Goal: Information Seeking & Learning: Learn about a topic

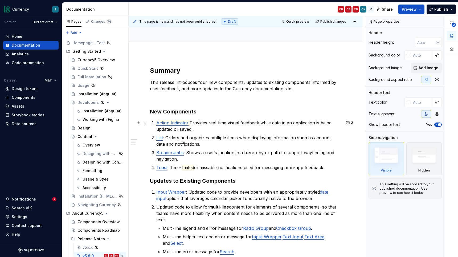
scroll to position [40, 0]
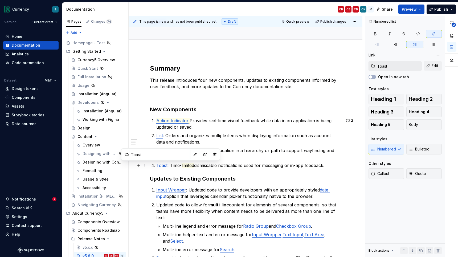
click at [163, 166] on link "Toast" at bounding box center [161, 165] width 11 height 5
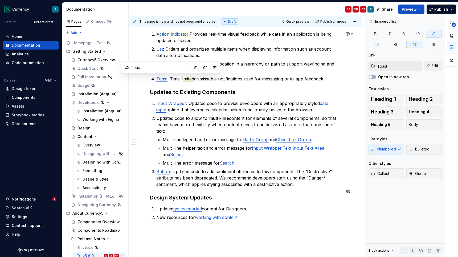
scroll to position [127, 0]
click at [28, 97] on div "Components" at bounding box center [24, 97] width 24 height 5
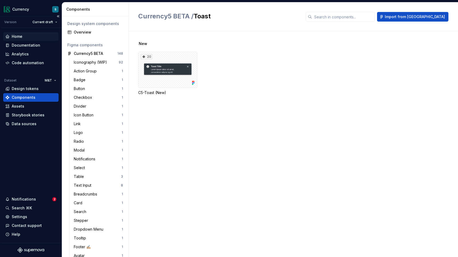
click at [28, 36] on div "Home" at bounding box center [30, 36] width 51 height 5
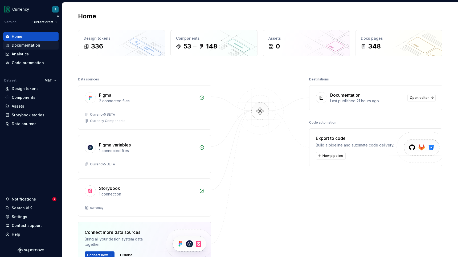
click at [28, 46] on div "Documentation" at bounding box center [26, 45] width 28 height 5
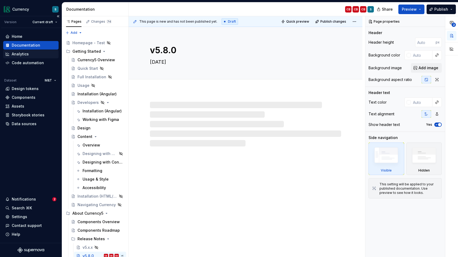
click at [27, 55] on div "Analytics" at bounding box center [20, 53] width 17 height 5
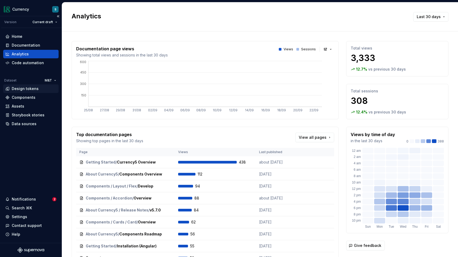
click at [26, 89] on div "Design tokens" at bounding box center [25, 88] width 27 height 5
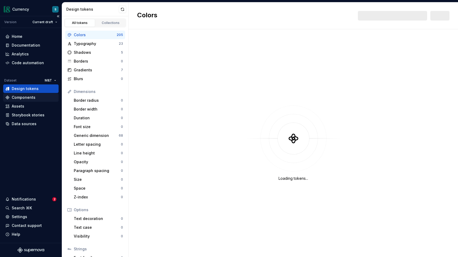
click at [25, 96] on div "Components" at bounding box center [24, 97] width 24 height 5
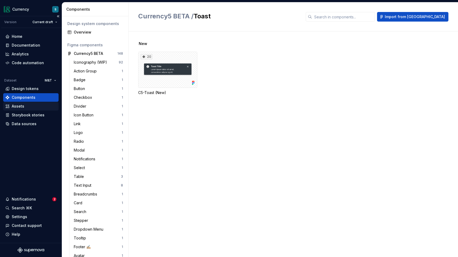
click at [21, 109] on div "Assets" at bounding box center [18, 106] width 13 height 5
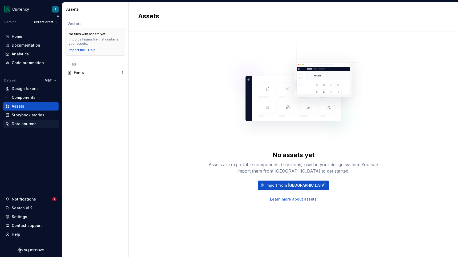
click at [26, 125] on div "Data sources" at bounding box center [24, 123] width 25 height 5
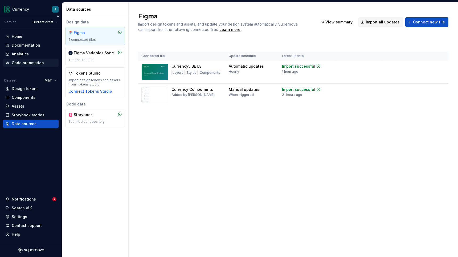
click at [27, 63] on div "Code automation" at bounding box center [28, 62] width 32 height 5
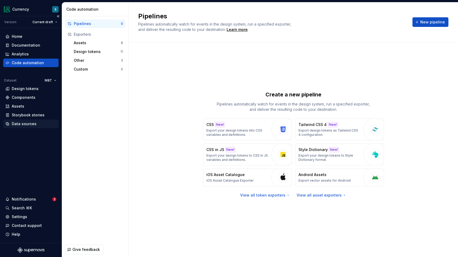
click at [35, 124] on div "Data sources" at bounding box center [24, 123] width 25 height 5
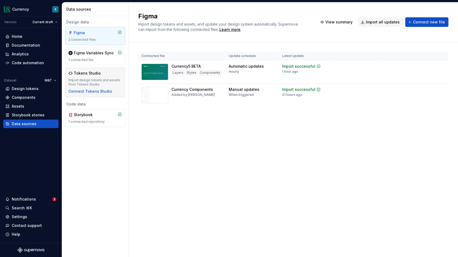
click at [105, 79] on div "Import design tokens and assets from Tokens Studio" at bounding box center [95, 82] width 54 height 9
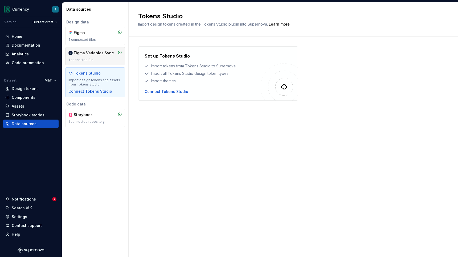
click at [102, 58] on div "1 connected file" at bounding box center [95, 60] width 54 height 4
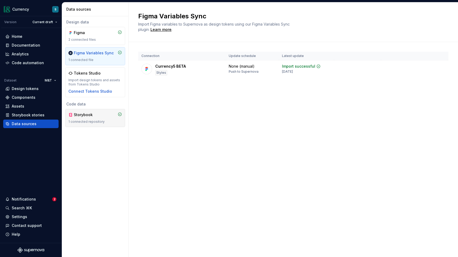
click at [91, 114] on div "Storybook" at bounding box center [87, 114] width 26 height 5
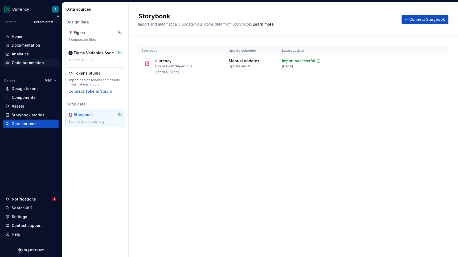
click at [19, 66] on div "Code automation" at bounding box center [30, 63] width 55 height 9
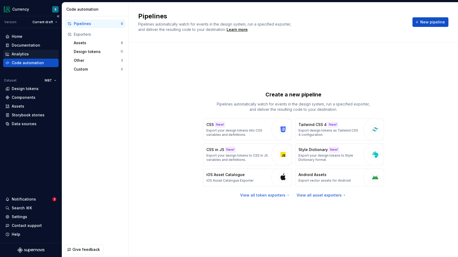
click at [17, 56] on div "Analytics" at bounding box center [20, 53] width 17 height 5
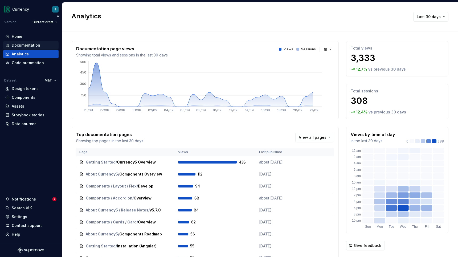
click at [20, 46] on div "Documentation" at bounding box center [26, 45] width 28 height 5
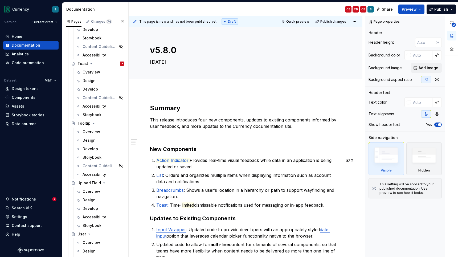
scroll to position [2625, 0]
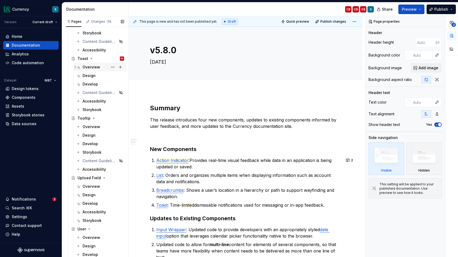
click at [101, 67] on div "Overview" at bounding box center [104, 66] width 42 height 7
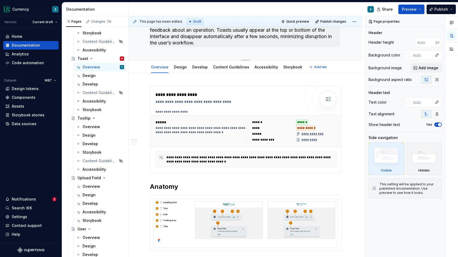
scroll to position [39, 0]
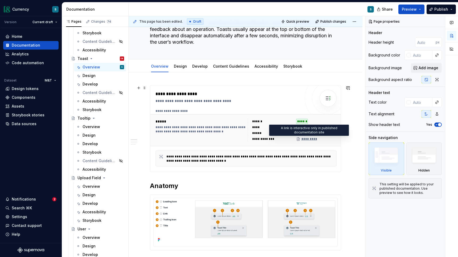
click at [313, 139] on div "*********" at bounding box center [307, 139] width 22 height 4
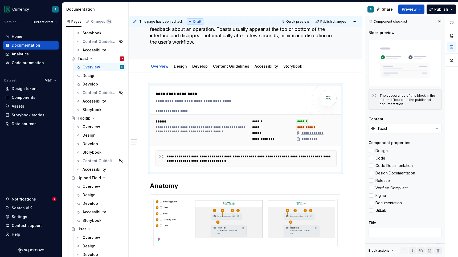
scroll to position [9, 0]
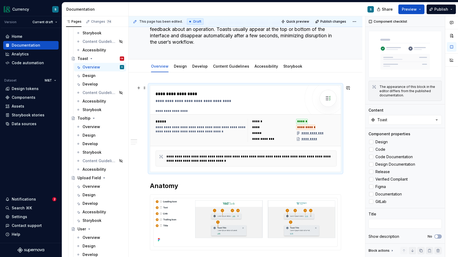
click at [313, 140] on div "*********" at bounding box center [307, 139] width 22 height 4
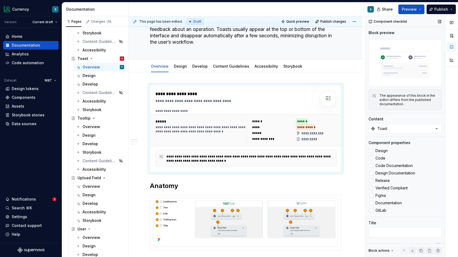
click at [400, 61] on img at bounding box center [404, 63] width 73 height 47
click at [29, 99] on div "Components" at bounding box center [24, 97] width 24 height 5
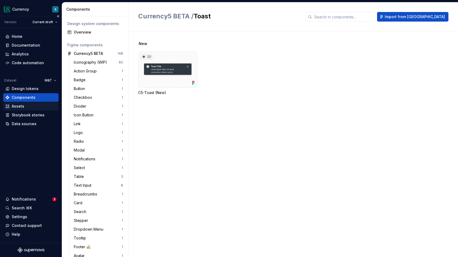
click at [22, 106] on div "Assets" at bounding box center [18, 106] width 13 height 5
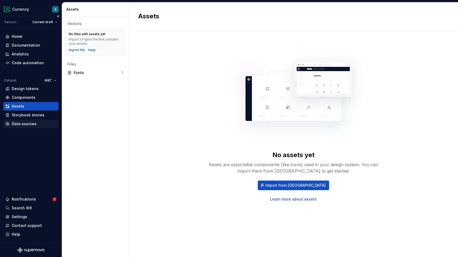
click at [25, 123] on div "Data sources" at bounding box center [24, 123] width 25 height 5
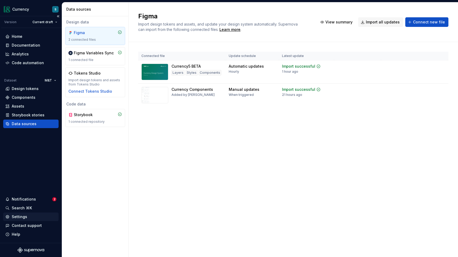
click at [23, 216] on div "Settings" at bounding box center [19, 216] width 15 height 5
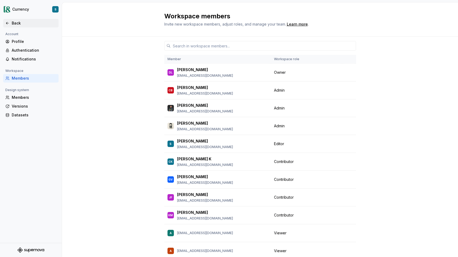
click at [16, 24] on div "Back" at bounding box center [34, 22] width 45 height 5
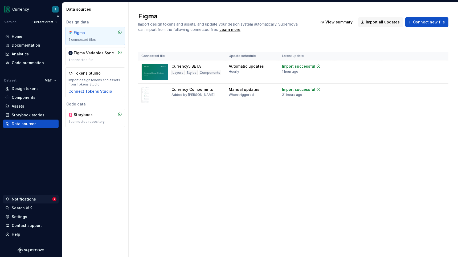
click at [22, 201] on div "Notifications" at bounding box center [24, 198] width 24 height 5
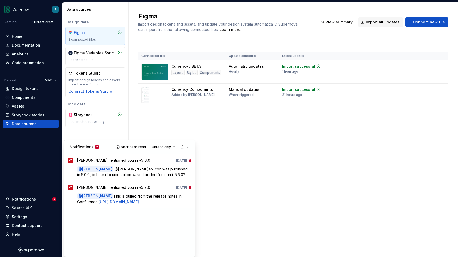
click at [12, 9] on html "Currency S Version Current draft Home Documentation Analytics Code automation D…" at bounding box center [229, 128] width 458 height 257
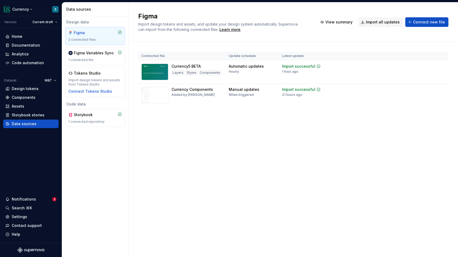
click at [12, 9] on html "Currency S Version Current draft Home Documentation Analytics Code automation D…" at bounding box center [229, 128] width 458 height 257
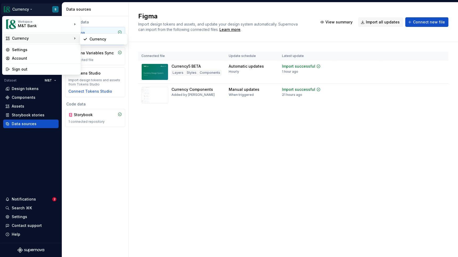
click at [18, 39] on div "Currency" at bounding box center [42, 38] width 60 height 5
click at [32, 151] on html "Currency S Version Current draft Home Documentation Analytics Code automation D…" at bounding box center [229, 128] width 458 height 257
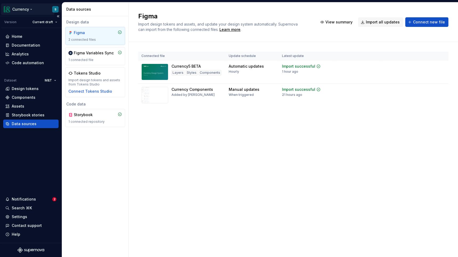
click at [17, 11] on html "Currency S Version Current draft Home Documentation Analytics Code automation D…" at bounding box center [229, 128] width 458 height 257
click at [17, 54] on div "Analytics" at bounding box center [20, 53] width 17 height 5
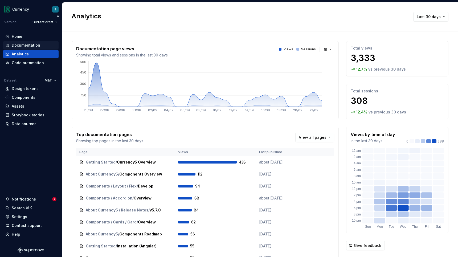
click at [20, 46] on div "Documentation" at bounding box center [26, 45] width 28 height 5
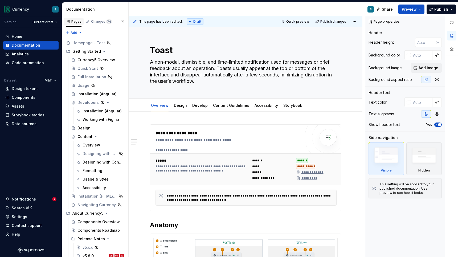
click at [73, 22] on div "Pages" at bounding box center [73, 21] width 15 height 4
click at [33, 37] on div "Home" at bounding box center [30, 36] width 51 height 5
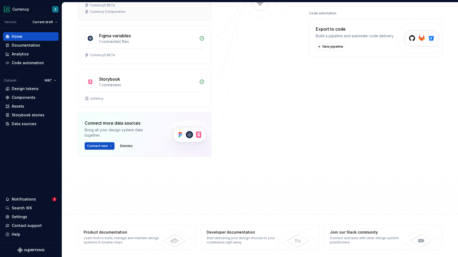
scroll to position [112, 0]
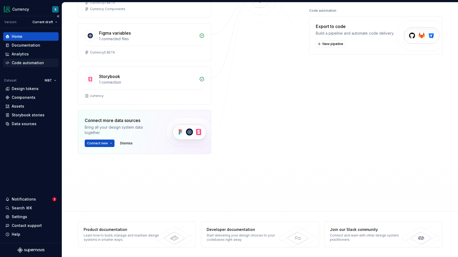
click at [42, 63] on div "Code automation" at bounding box center [30, 62] width 51 height 5
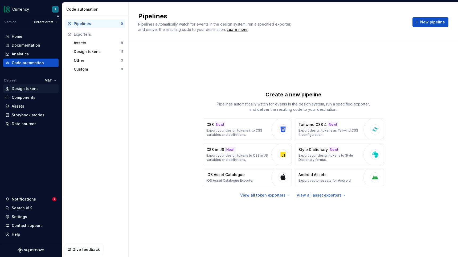
click at [38, 89] on div "Design tokens" at bounding box center [30, 88] width 51 height 5
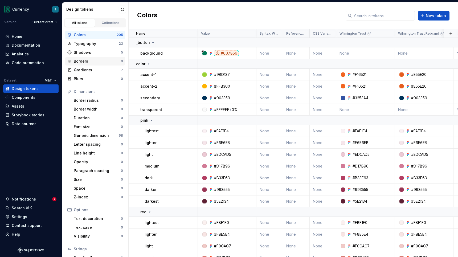
click at [89, 61] on div "Borders" at bounding box center [97, 61] width 47 height 5
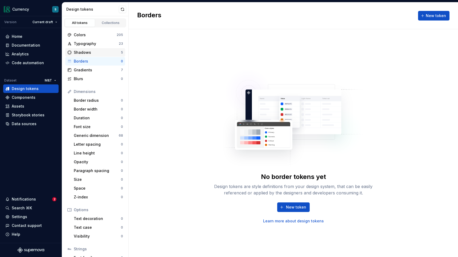
click at [89, 54] on div "Shadows" at bounding box center [97, 52] width 47 height 5
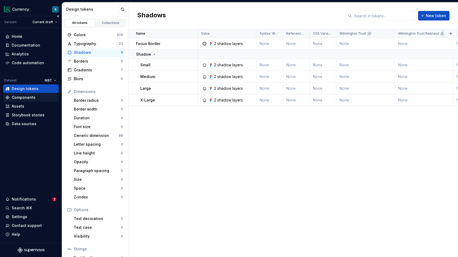
click at [38, 98] on div "Components" at bounding box center [30, 97] width 51 height 5
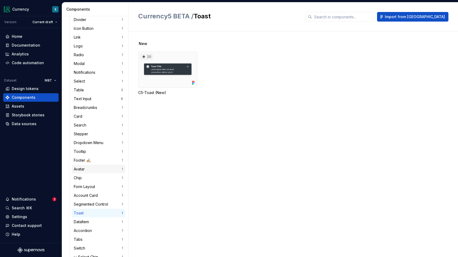
scroll to position [95, 0]
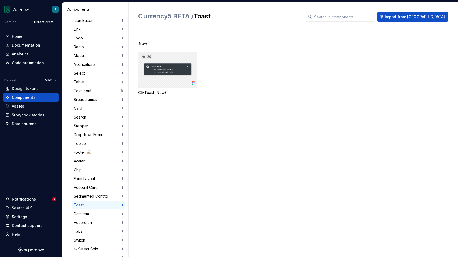
click at [155, 72] on div "20" at bounding box center [167, 70] width 59 height 36
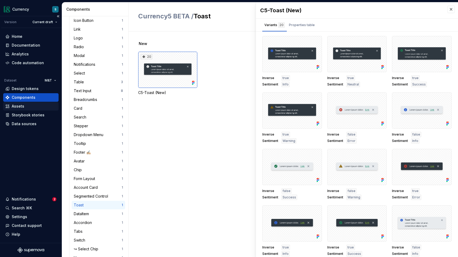
click at [30, 105] on div "Assets" at bounding box center [30, 106] width 51 height 5
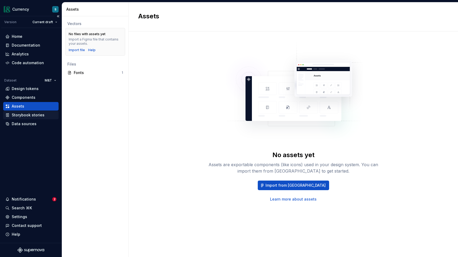
click at [26, 117] on div "Storybook stories" at bounding box center [28, 114] width 33 height 5
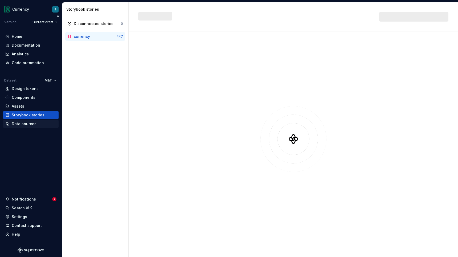
click at [27, 123] on div "Data sources" at bounding box center [24, 123] width 25 height 5
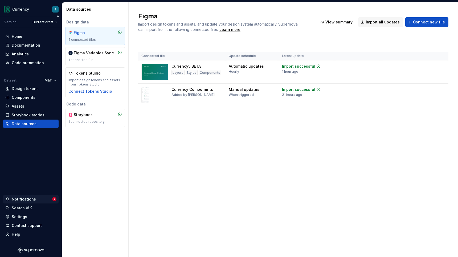
click at [32, 199] on div "Notifications" at bounding box center [24, 198] width 24 height 5
click at [20, 218] on html "Currency S Version Current draft Home Documentation Analytics Code automation D…" at bounding box center [229, 128] width 458 height 257
click at [20, 218] on div "Settings" at bounding box center [19, 216] width 15 height 5
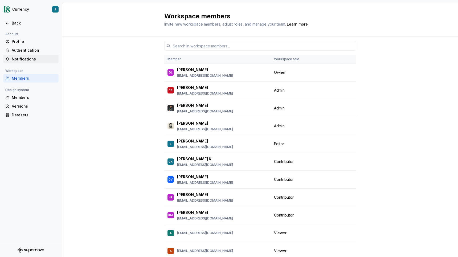
click at [35, 62] on div "Notifications" at bounding box center [34, 58] width 45 height 5
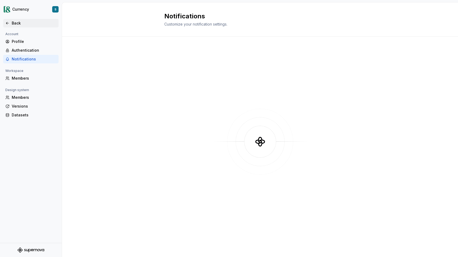
click at [19, 21] on div "Back" at bounding box center [34, 22] width 45 height 5
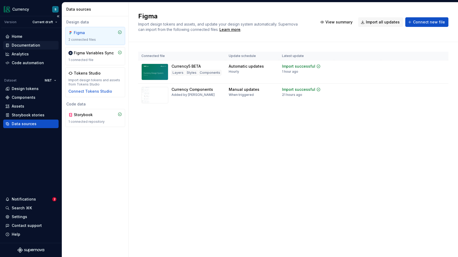
click at [32, 43] on div "Documentation" at bounding box center [26, 45] width 28 height 5
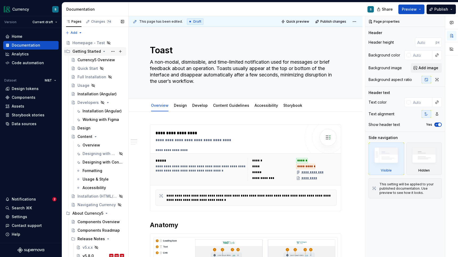
click at [102, 52] on icon "Page tree" at bounding box center [104, 51] width 4 height 4
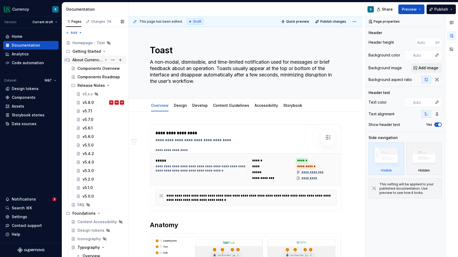
click at [106, 60] on icon "Page tree" at bounding box center [105, 60] width 1 height 1
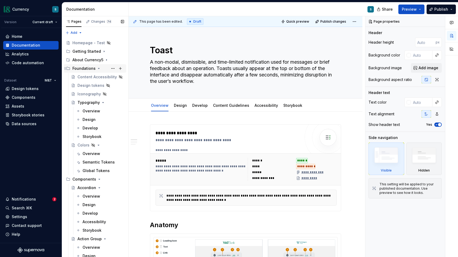
click at [98, 69] on icon "Page tree" at bounding box center [99, 68] width 4 height 4
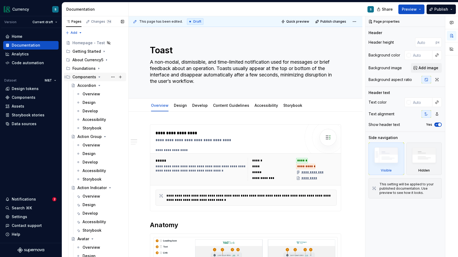
click at [98, 76] on icon "Page tree" at bounding box center [99, 77] width 4 height 4
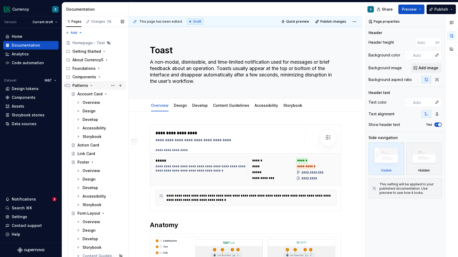
click at [91, 86] on icon "Page tree" at bounding box center [91, 85] width 4 height 4
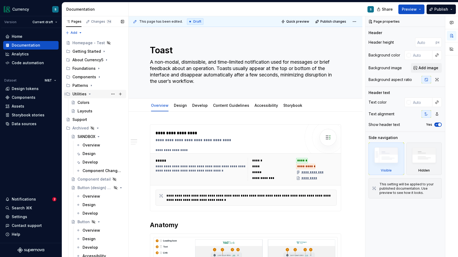
click at [89, 93] on icon "Page tree" at bounding box center [90, 94] width 4 height 4
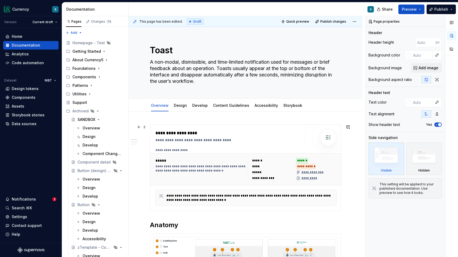
click at [331, 139] on img at bounding box center [328, 137] width 11 height 11
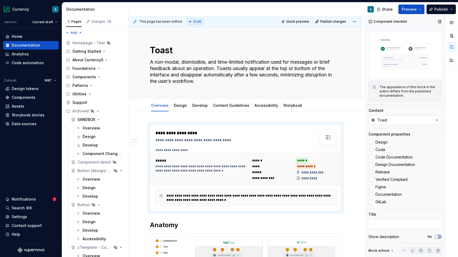
scroll to position [9, 0]
click at [371, 201] on div at bounding box center [371, 201] width 4 height 4
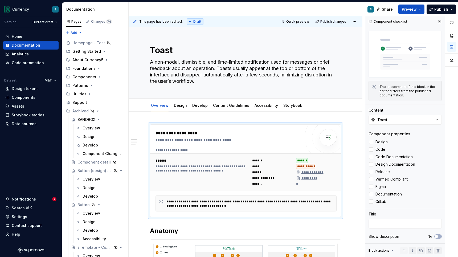
click at [391, 252] on icon at bounding box center [392, 250] width 4 height 4
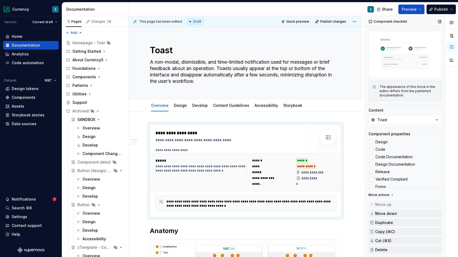
click at [392, 196] on icon at bounding box center [392, 195] width 4 height 4
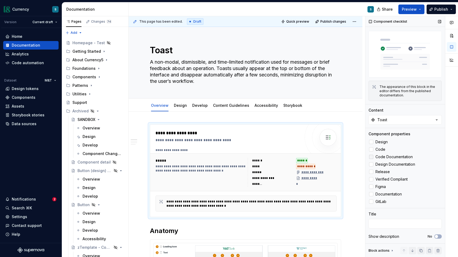
scroll to position [0, 0]
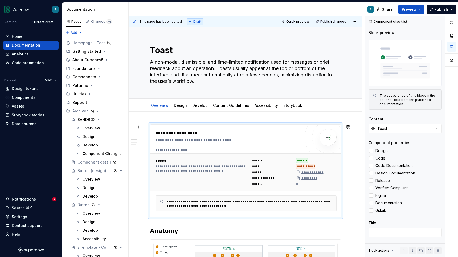
click at [298, 183] on div "*" at bounding box center [316, 183] width 41 height 5
click at [299, 186] on div "*" at bounding box center [316, 183] width 41 height 5
click at [371, 210] on icon at bounding box center [371, 210] width 0 height 0
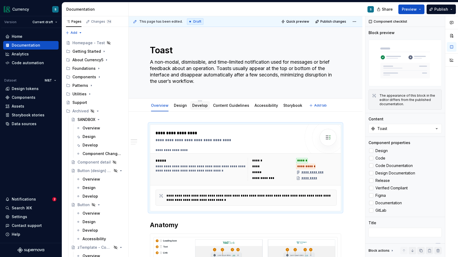
click at [197, 107] on link "Develop" at bounding box center [199, 105] width 15 height 5
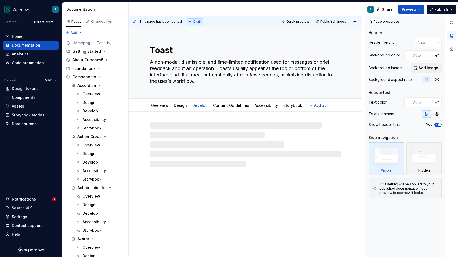
click at [283, 105] on link "Storybook" at bounding box center [292, 105] width 19 height 5
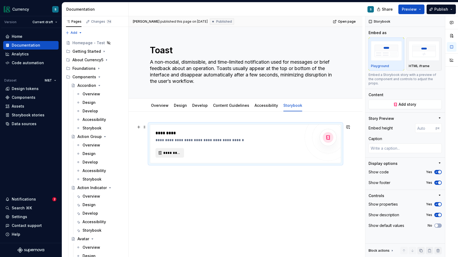
click at [173, 155] on span "*********" at bounding box center [171, 152] width 17 height 5
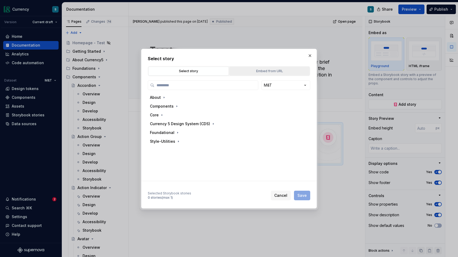
click at [258, 72] on div "Embed from URL" at bounding box center [269, 70] width 77 height 5
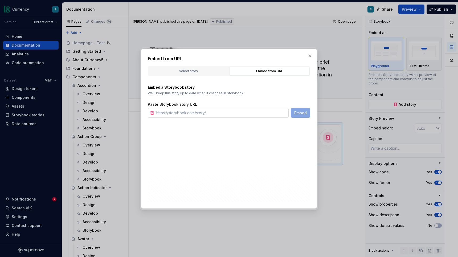
click at [231, 112] on input "text" at bounding box center [221, 113] width 134 height 10
type textarea "*"
paste input "https://currency-design-system.apps.osedev.mtb.com/documentation?path=/docs/com…"
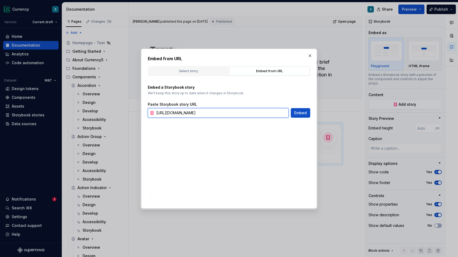
scroll to position [0, 61]
type input "https://currency-design-system.apps.osedev.mtb.com/documentation?path=/docs/com…"
click at [301, 113] on span "Embed" at bounding box center [300, 112] width 13 height 5
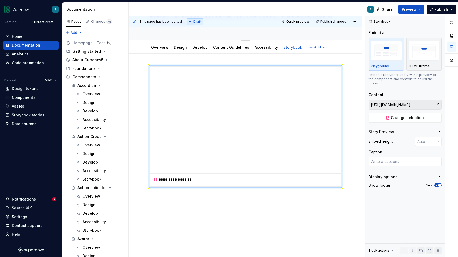
scroll to position [71, 0]
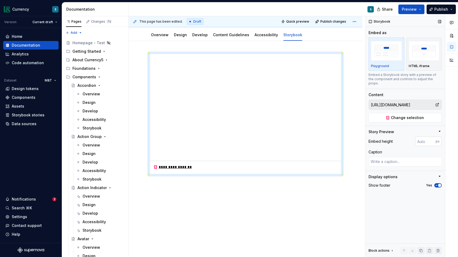
type textarea "*"
click at [431, 137] on input "1" at bounding box center [425, 142] width 20 height 10
click at [432, 138] on input "0" at bounding box center [425, 142] width 20 height 10
drag, startPoint x: 422, startPoint y: 137, endPoint x: 417, endPoint y: 137, distance: 4.3
click at [417, 137] on input "0" at bounding box center [425, 142] width 20 height 10
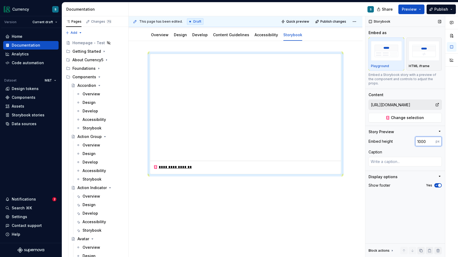
type input "1000"
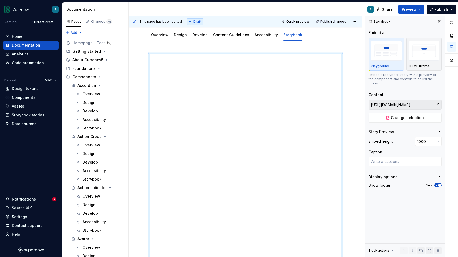
click at [401, 149] on div "Caption" at bounding box center [404, 151] width 73 height 5
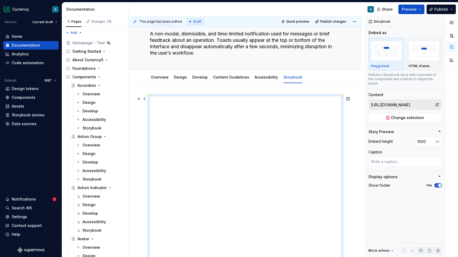
scroll to position [41, 0]
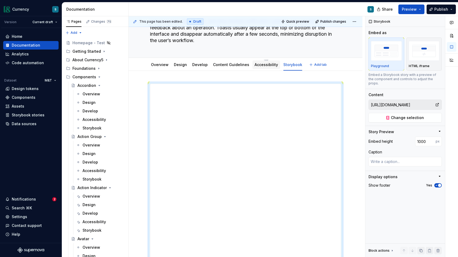
click at [256, 65] on link "Accessibility" at bounding box center [265, 64] width 23 height 5
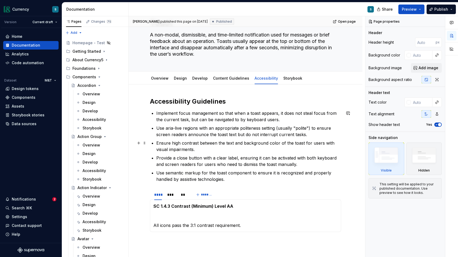
scroll to position [25, 0]
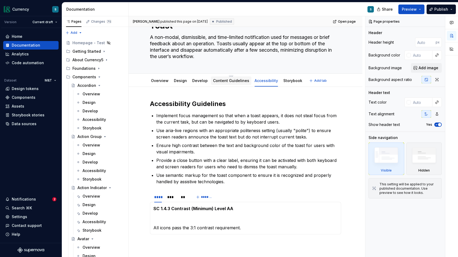
click at [224, 82] on link "Content Guidelines" at bounding box center [231, 80] width 36 height 5
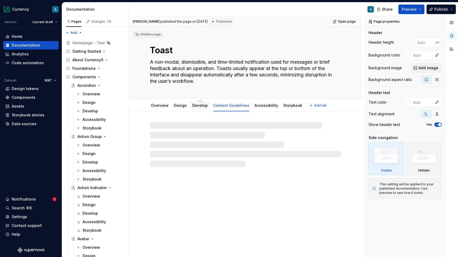
click at [192, 107] on link "Develop" at bounding box center [199, 105] width 15 height 5
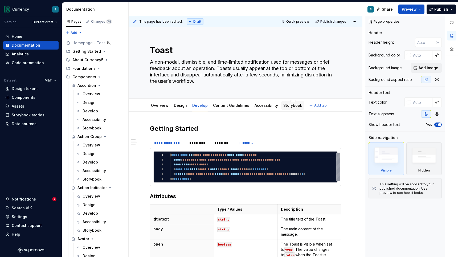
click at [285, 106] on link "Storybook" at bounding box center [292, 105] width 19 height 5
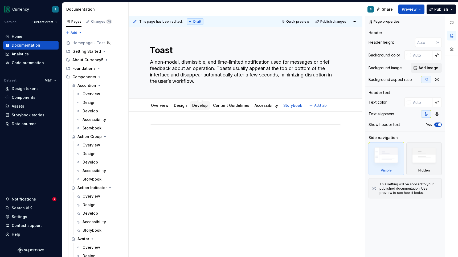
click at [193, 109] on div "Develop" at bounding box center [200, 105] width 20 height 9
click at [198, 107] on link "Develop" at bounding box center [199, 105] width 15 height 5
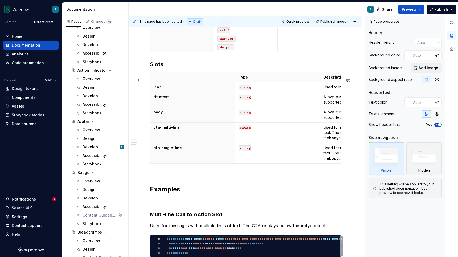
scroll to position [306, 0]
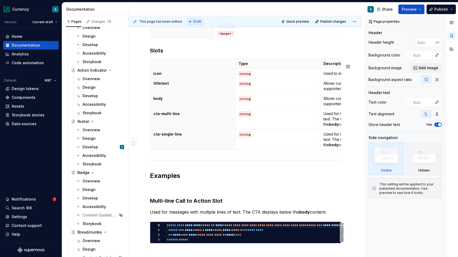
click at [311, 161] on div "**********" at bounding box center [245, 63] width 191 height 491
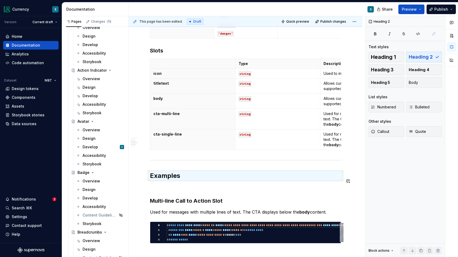
click at [148, 175] on div "**********" at bounding box center [246, 98] width 234 height 587
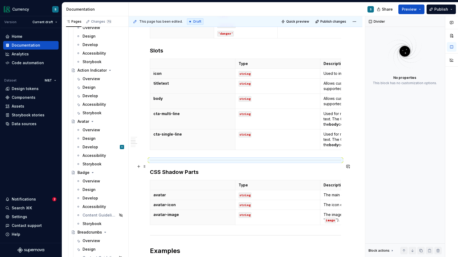
click at [150, 162] on div at bounding box center [245, 159] width 191 height 3
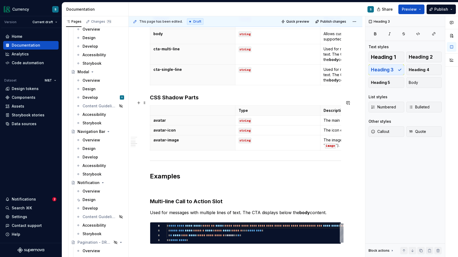
scroll to position [378, 0]
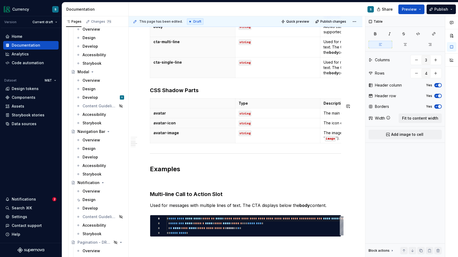
type textarea "*"
type input "4"
drag, startPoint x: 162, startPoint y: 153, endPoint x: 147, endPoint y: 99, distance: 55.8
click at [147, 99] on div "**********" at bounding box center [246, 59] width 234 height 652
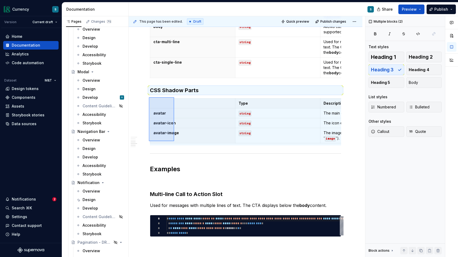
drag, startPoint x: 149, startPoint y: 97, endPoint x: 174, endPoint y: 141, distance: 50.7
click at [174, 141] on div "**********" at bounding box center [247, 136] width 236 height 241
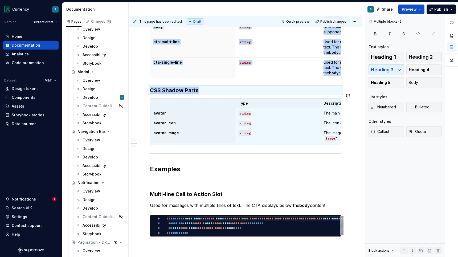
copy div "Type Description icon string Used to include an icon in the Toast. titletext st…"
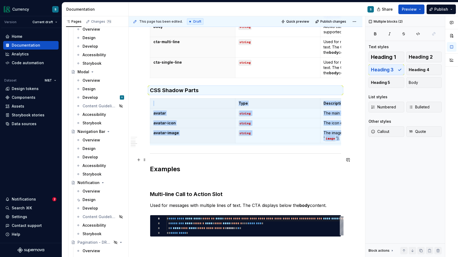
click at [150, 155] on div at bounding box center [245, 153] width 191 height 3
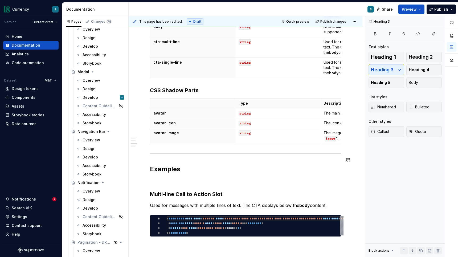
type textarea "*"
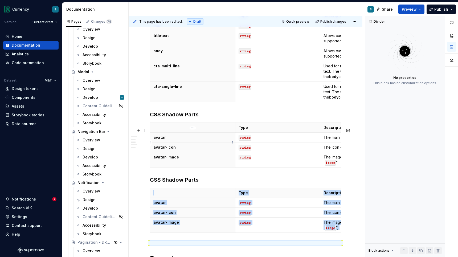
click at [161, 140] on p "avatar" at bounding box center [192, 137] width 79 height 5
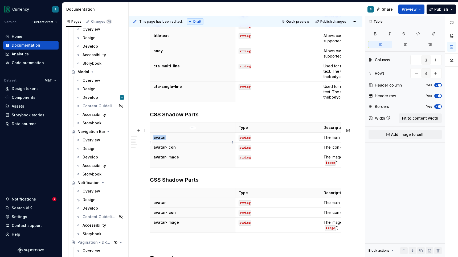
click at [161, 140] on p "avatar" at bounding box center [192, 137] width 79 height 5
drag, startPoint x: 174, startPoint y: 154, endPoint x: 153, endPoint y: 153, distance: 21.8
click at [153, 152] on th "avatar-icon" at bounding box center [192, 147] width 85 height 10
type textarea "*"
drag, startPoint x: 182, startPoint y: 163, endPoint x: 153, endPoint y: 163, distance: 29.0
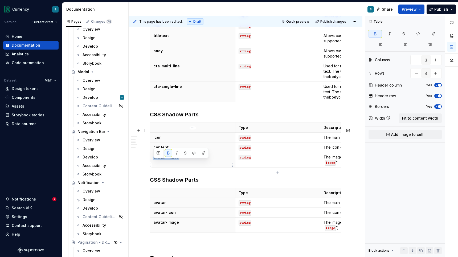
click at [153, 163] on th "avatar-image" at bounding box center [192, 159] width 85 height 15
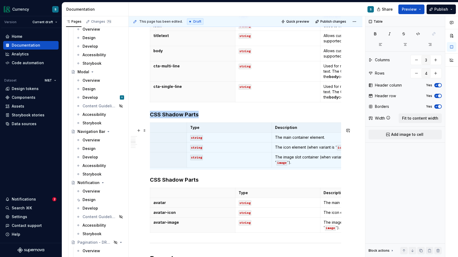
scroll to position [0, 62]
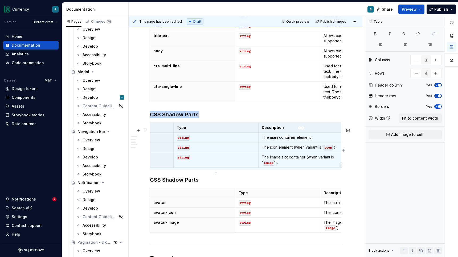
click at [342, 167] on html "Currency S Version Current draft Home Documentation Analytics Code automation D…" at bounding box center [229, 128] width 458 height 257
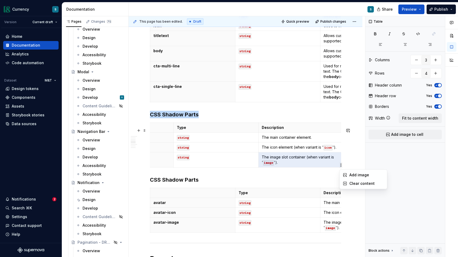
click at [342, 167] on html "Currency S Version Current draft Home Documentation Analytics Code automation D…" at bounding box center [229, 128] width 458 height 257
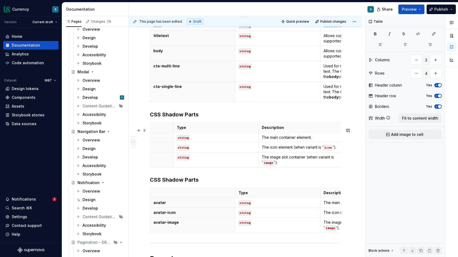
click at [216, 170] on div "Type Description icon string The main container element. content string The ico…" at bounding box center [245, 145] width 191 height 47
click at [215, 167] on td "string" at bounding box center [215, 159] width 85 height 15
click at [216, 172] on icon "button" at bounding box center [216, 173] width 4 height 4
type input "5"
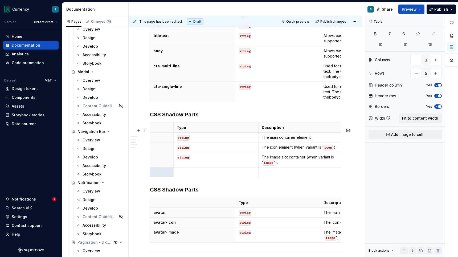
scroll to position [0, 0]
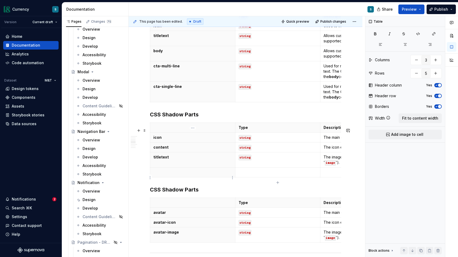
click at [205, 175] on p at bounding box center [192, 172] width 79 height 5
drag, startPoint x: 253, startPoint y: 165, endPoint x: 239, endPoint y: 164, distance: 14.7
click at [239, 160] on p "string" at bounding box center [278, 156] width 79 height 5
copy code "string"
click at [245, 175] on p at bounding box center [278, 172] width 79 height 5
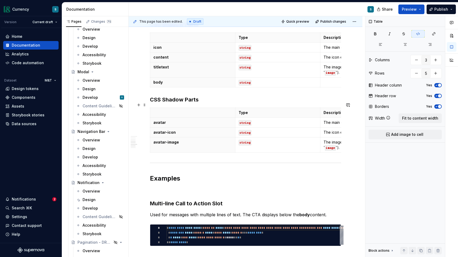
scroll to position [432, 0]
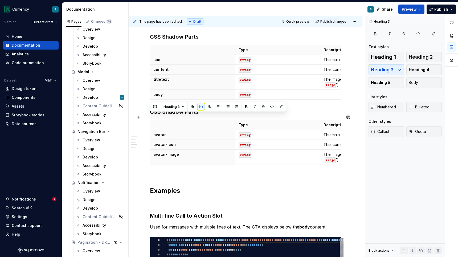
drag, startPoint x: 199, startPoint y: 117, endPoint x: 150, endPoint y: 116, distance: 49.5
click at [150, 116] on div "**********" at bounding box center [246, 44] width 234 height 728
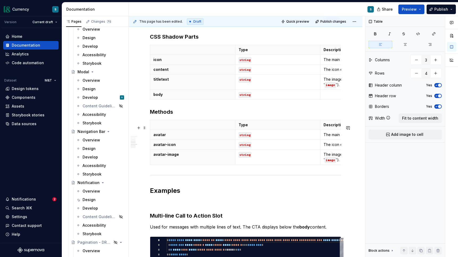
click at [153, 167] on div "Type Description avatar string The main container element. avatar-icon string T…" at bounding box center [245, 143] width 191 height 47
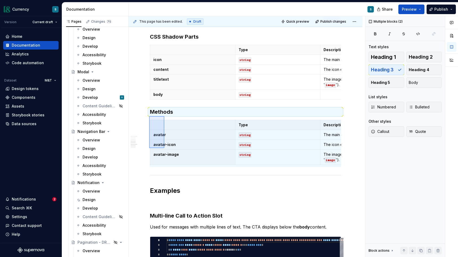
drag, startPoint x: 149, startPoint y: 116, endPoint x: 164, endPoint y: 148, distance: 35.4
click at [164, 148] on div "**********" at bounding box center [247, 136] width 236 height 241
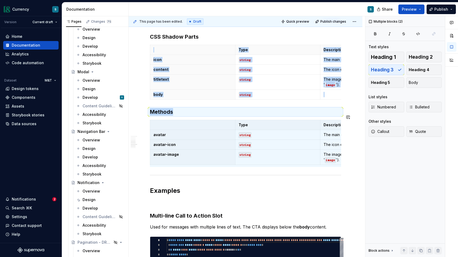
copy div "Type Description icon string The main container element. content string The ico…"
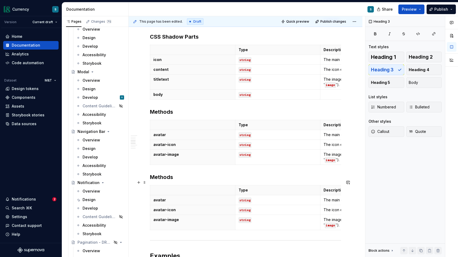
click at [160, 181] on h3 "Methods" at bounding box center [245, 176] width 191 height 7
click at [161, 137] on p "avatar" at bounding box center [192, 134] width 79 height 5
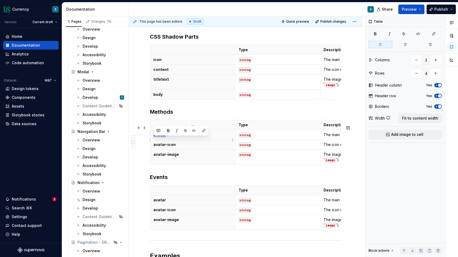
click at [161, 137] on p "avatar" at bounding box center [192, 134] width 79 height 5
drag, startPoint x: 177, startPoint y: 150, endPoint x: 153, endPoint y: 150, distance: 23.7
click at [153, 147] on p "avatar-icon" at bounding box center [192, 144] width 79 height 5
drag, startPoint x: 178, startPoint y: 161, endPoint x: 153, endPoint y: 161, distance: 24.8
click at [153, 161] on th "avatar-image" at bounding box center [192, 157] width 85 height 15
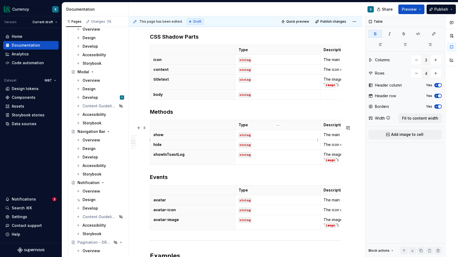
click at [247, 138] on code "string" at bounding box center [245, 135] width 13 height 6
click at [243, 148] on code "string" at bounding box center [245, 145] width 13 height 6
click at [243, 158] on code "string" at bounding box center [245, 155] width 13 height 6
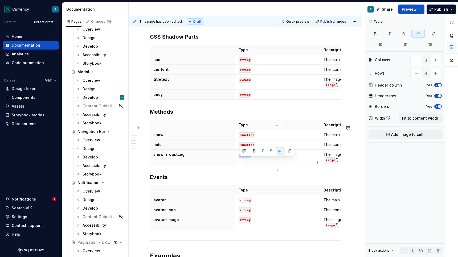
click at [243, 158] on code "string" at bounding box center [245, 155] width 13 height 6
click at [160, 203] on p "avatar" at bounding box center [192, 199] width 79 height 5
drag, startPoint x: 175, startPoint y: 215, endPoint x: 153, endPoint y: 216, distance: 22.6
click at [153, 215] on th "avatar-icon" at bounding box center [192, 210] width 85 height 10
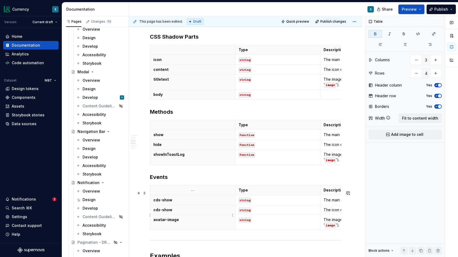
click at [160, 212] on strong "cds-show" at bounding box center [162, 209] width 19 height 5
type textarea "*"
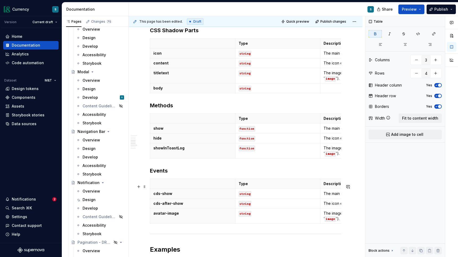
scroll to position [440, 0]
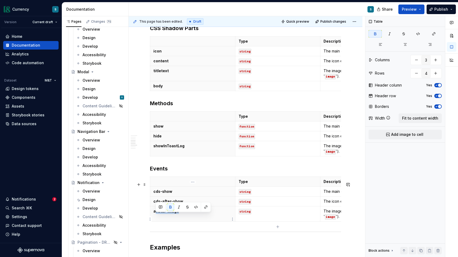
drag, startPoint x: 179, startPoint y: 217, endPoint x: 155, endPoint y: 217, distance: 23.7
click at [155, 214] on p "avatar-image" at bounding box center [192, 210] width 79 height 5
drag, startPoint x: 171, startPoint y: 216, endPoint x: 154, endPoint y: 216, distance: 17.3
click at [154, 214] on p "cds-hide" at bounding box center [192, 210] width 79 height 5
copy strong "cds-hide"
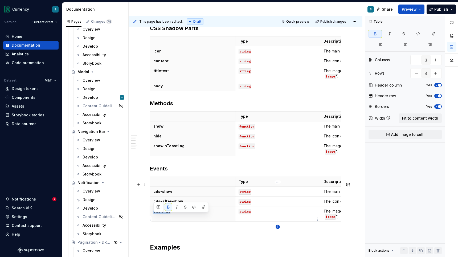
click at [277, 227] on icon "button" at bounding box center [278, 227] width 4 height 4
type input "5"
click at [168, 231] on th at bounding box center [192, 226] width 85 height 10
click at [160, 228] on strong "cds-hide" at bounding box center [161, 226] width 17 height 5
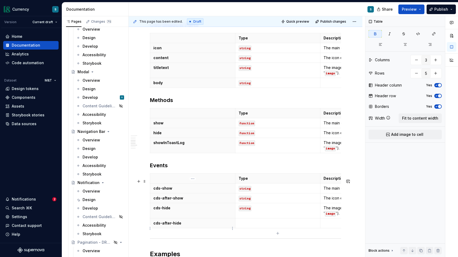
click at [203, 226] on p "cds-after-hide" at bounding box center [192, 222] width 79 height 5
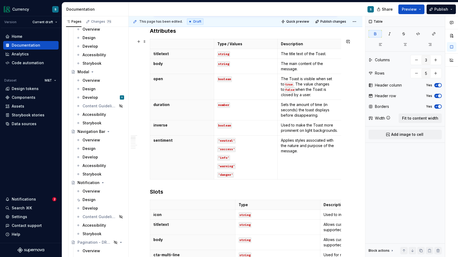
scroll to position [165, 0]
type textarea "*"
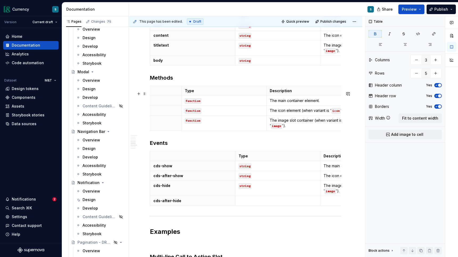
scroll to position [0, 57]
type input "4"
drag, startPoint x: 323, startPoint y: 106, endPoint x: 264, endPoint y: 107, distance: 58.8
click at [264, 106] on td "The main container element." at bounding box center [305, 101] width 85 height 10
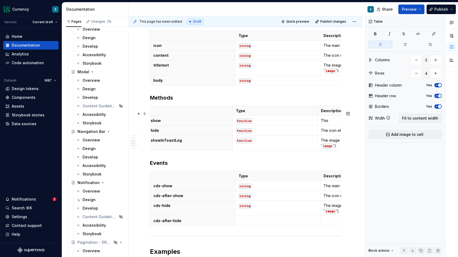
scroll to position [0, 0]
drag, startPoint x: 235, startPoint y: 119, endPoint x: 236, endPoint y: 116, distance: 3.2
click at [236, 116] on th "Type" at bounding box center [278, 111] width 85 height 10
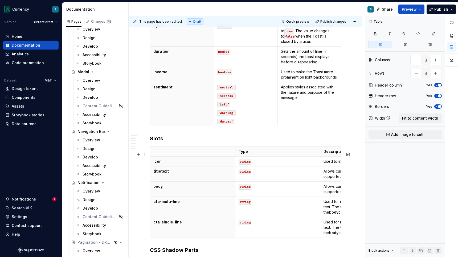
scroll to position [223, 0]
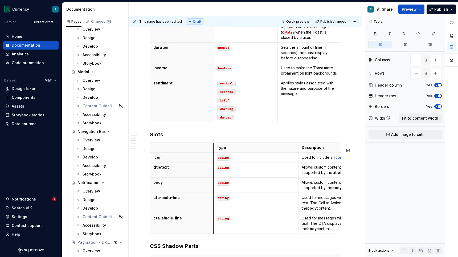
drag, startPoint x: 235, startPoint y: 170, endPoint x: 213, endPoint y: 169, distance: 21.9
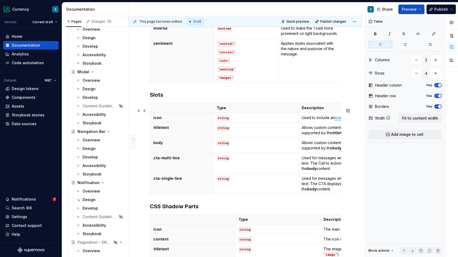
scroll to position [305, 0]
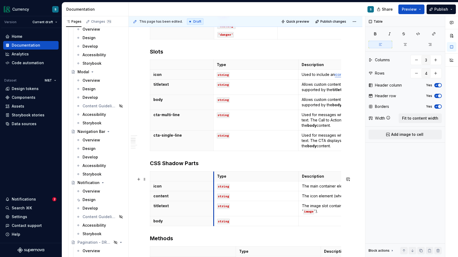
drag, startPoint x: 235, startPoint y: 202, endPoint x: 213, endPoint y: 200, distance: 21.6
click at [213, 200] on td "string" at bounding box center [255, 196] width 85 height 10
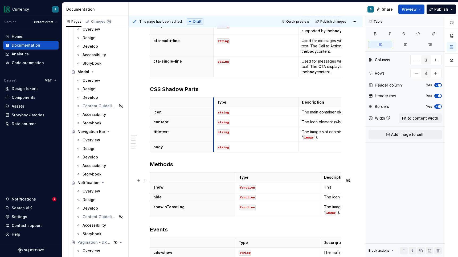
scroll to position [380, 0]
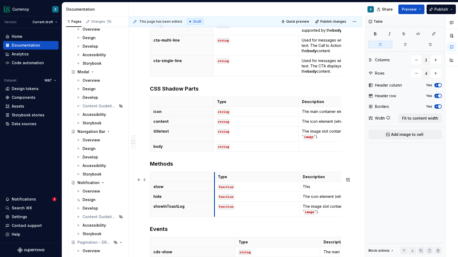
drag, startPoint x: 235, startPoint y: 195, endPoint x: 214, endPoint y: 194, distance: 21.3
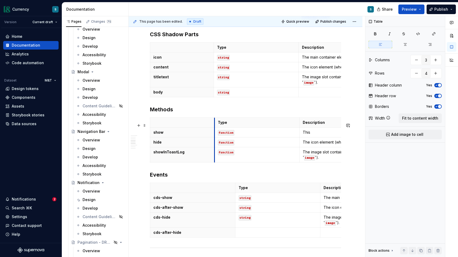
scroll to position [441, 0]
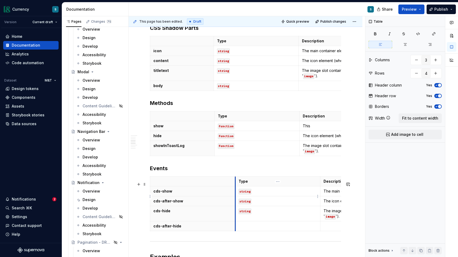
click at [236, 196] on td "string" at bounding box center [277, 191] width 85 height 10
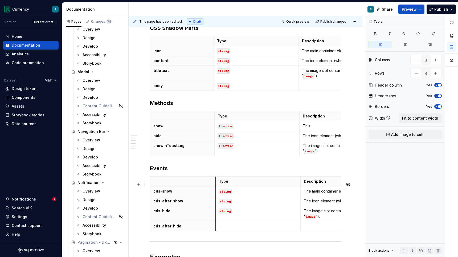
drag, startPoint x: 236, startPoint y: 196, endPoint x: 216, endPoint y: 196, distance: 19.7
click at [216, 196] on td "string" at bounding box center [257, 191] width 85 height 10
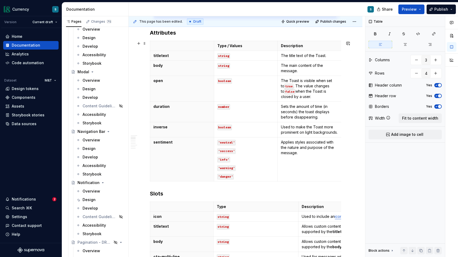
scroll to position [152, 0]
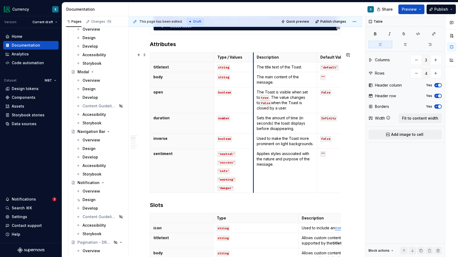
drag, startPoint x: 277, startPoint y: 58, endPoint x: 253, endPoint y: 59, distance: 24.5
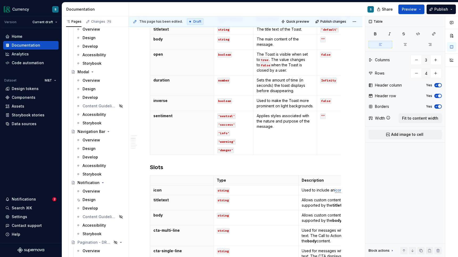
scroll to position [196, 0]
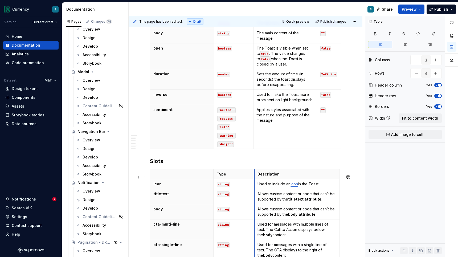
drag, startPoint x: 299, startPoint y: 179, endPoint x: 255, endPoint y: 178, distance: 44.2
click at [255, 178] on th "Description" at bounding box center [296, 174] width 85 height 10
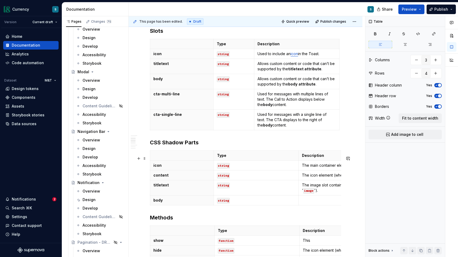
scroll to position [329, 0]
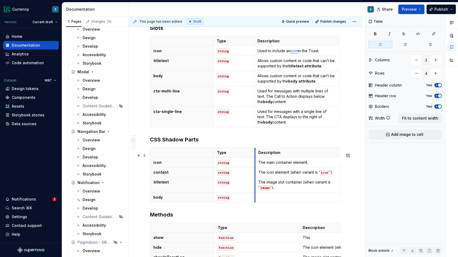
drag, startPoint x: 299, startPoint y: 160, endPoint x: 255, endPoint y: 162, distance: 43.7
click at [255, 158] on th "Description" at bounding box center [297, 153] width 85 height 10
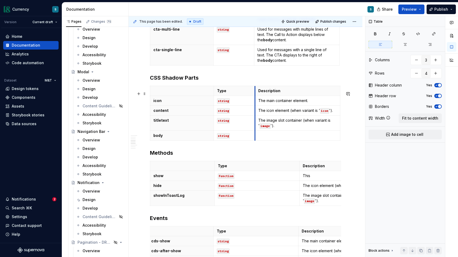
scroll to position [397, 0]
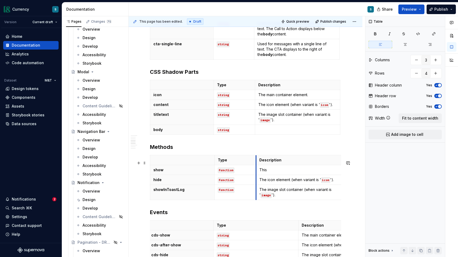
drag, startPoint x: 299, startPoint y: 165, endPoint x: 256, endPoint y: 166, distance: 43.4
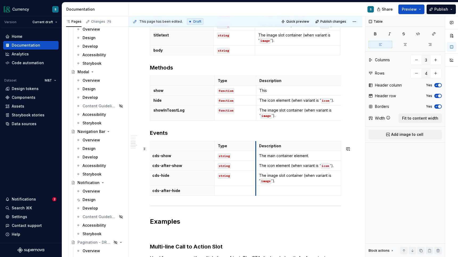
scroll to position [0, 0]
drag, startPoint x: 298, startPoint y: 152, endPoint x: 254, endPoint y: 151, distance: 44.2
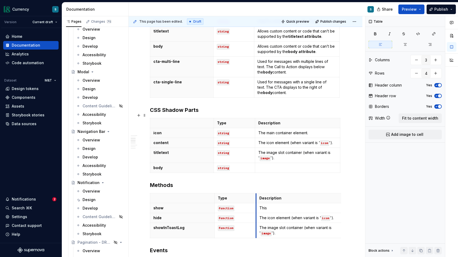
scroll to position [361, 0]
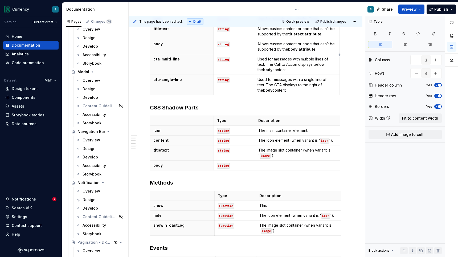
type textarea "*"
type input "5"
drag, startPoint x: 313, startPoint y: 136, endPoint x: 257, endPoint y: 137, distance: 56.7
click at [257, 135] on td "The main container element." at bounding box center [297, 131] width 85 height 10
click at [272, 133] on p "The main container element." at bounding box center [297, 130] width 79 height 5
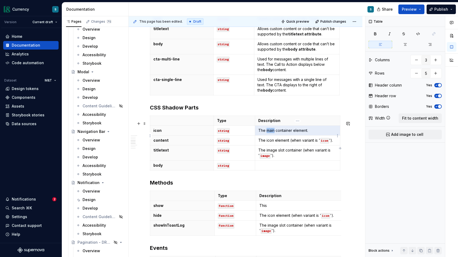
click at [272, 133] on p "The main container element." at bounding box center [297, 130] width 79 height 5
click at [275, 143] on p "The icon element (when variant is ' icon ')." at bounding box center [297, 140] width 79 height 5
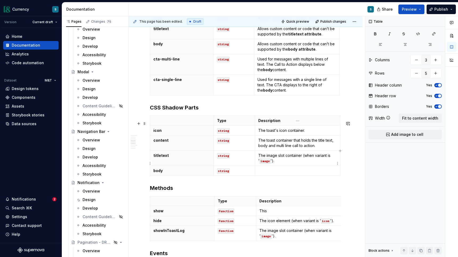
click at [273, 163] on p "The image slot container (when variant is ' image ')." at bounding box center [297, 158] width 79 height 11
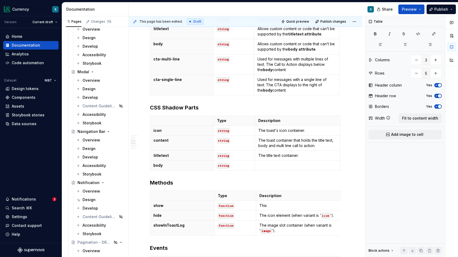
type textarea "*"
click at [263, 168] on p at bounding box center [297, 165] width 79 height 5
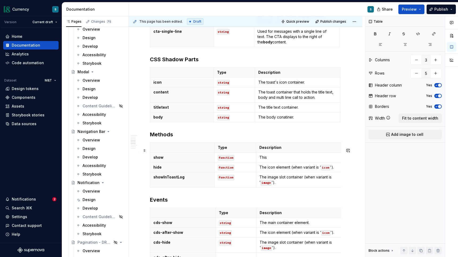
scroll to position [414, 0]
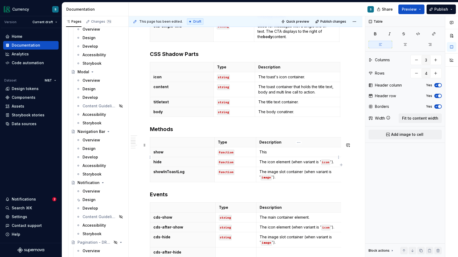
click at [278, 154] on td "This" at bounding box center [298, 152] width 85 height 10
click at [277, 155] on p "This" at bounding box center [298, 151] width 79 height 5
drag, startPoint x: 334, startPoint y: 167, endPoint x: 260, endPoint y: 169, distance: 74.0
click at [260, 165] on p "The icon element (when variant is ' icon ')." at bounding box center [298, 161] width 79 height 5
drag, startPoint x: 276, startPoint y: 183, endPoint x: 259, endPoint y: 178, distance: 18.0
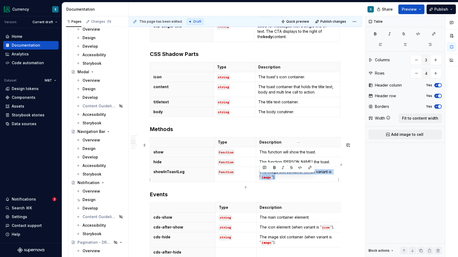
click at [259, 178] on td "The image slot container (when variant is ' image ')." at bounding box center [298, 174] width 85 height 15
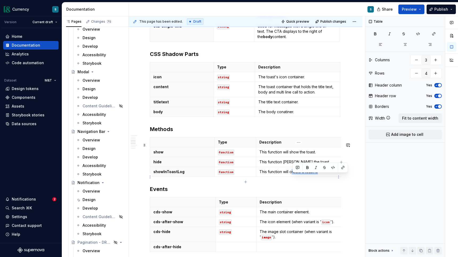
drag, startPoint x: 291, startPoint y: 176, endPoint x: 325, endPoint y: 178, distance: 33.6
click at [325, 174] on p "This function will create a toast lo" at bounding box center [298, 171] width 79 height 5
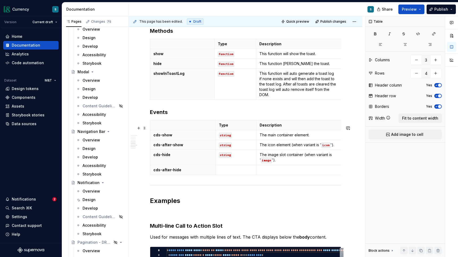
scroll to position [513, 0]
type input "5"
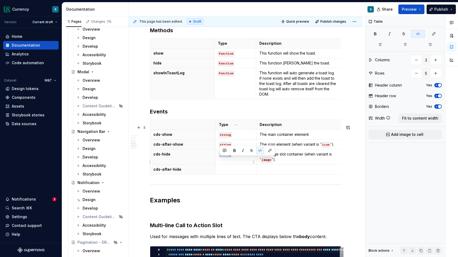
drag, startPoint x: 232, startPoint y: 159, endPoint x: 217, endPoint y: 159, distance: 15.2
click at [217, 159] on td "string" at bounding box center [235, 156] width 41 height 15
copy code "string"
click at [223, 174] on td at bounding box center [235, 170] width 41 height 10
click at [265, 172] on p at bounding box center [299, 169] width 79 height 5
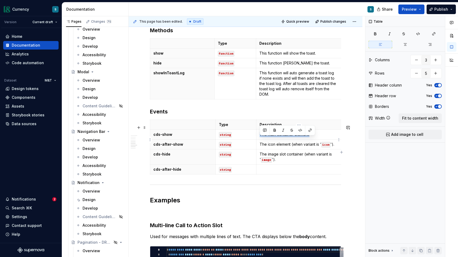
drag, startPoint x: 311, startPoint y: 140, endPoint x: 260, endPoint y: 141, distance: 50.9
click at [260, 137] on p "The main container element." at bounding box center [299, 134] width 79 height 5
drag, startPoint x: 335, startPoint y: 150, endPoint x: 261, endPoint y: 147, distance: 74.6
click at [261, 147] on p "The icon element (when variant is ' icon ')." at bounding box center [299, 144] width 79 height 5
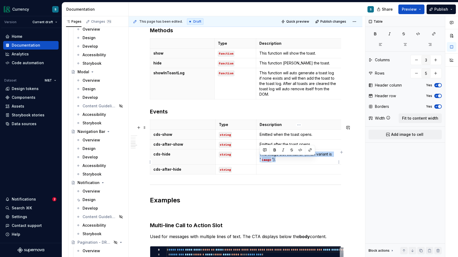
drag, startPoint x: 284, startPoint y: 166, endPoint x: 260, endPoint y: 162, distance: 23.8
click at [260, 162] on p "The image slot container (when variant is ' image ')." at bounding box center [299, 156] width 79 height 11
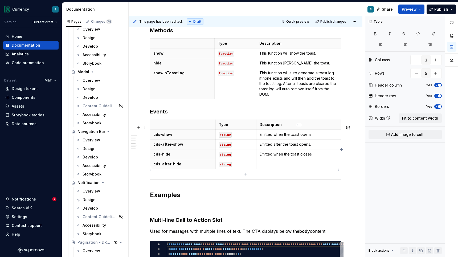
click at [265, 167] on p at bounding box center [299, 163] width 79 height 5
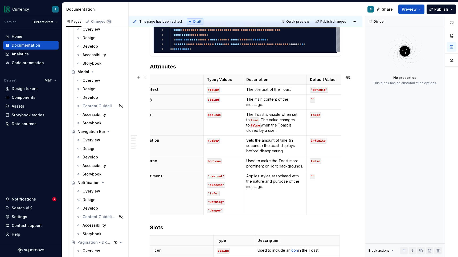
scroll to position [0, 0]
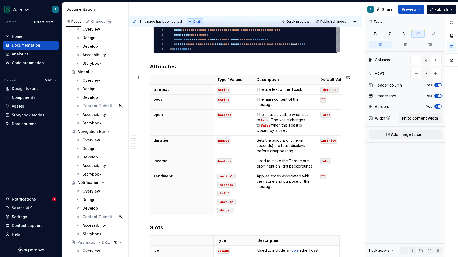
click at [330, 88] on code "‘default’" at bounding box center [329, 90] width 18 height 6
click at [324, 100] on code "““" at bounding box center [322, 100] width 5 height 6
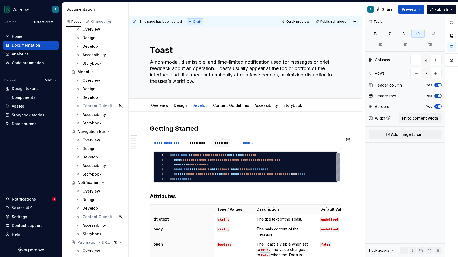
click at [220, 145] on div "*******" at bounding box center [221, 142] width 14 height 5
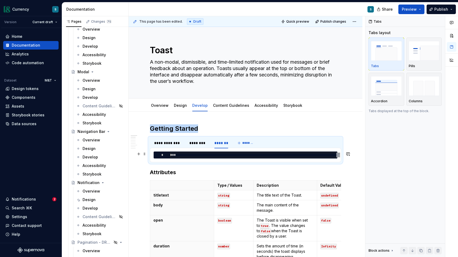
type textarea "*"
click at [226, 154] on div "* **" at bounding box center [255, 155] width 170 height 5
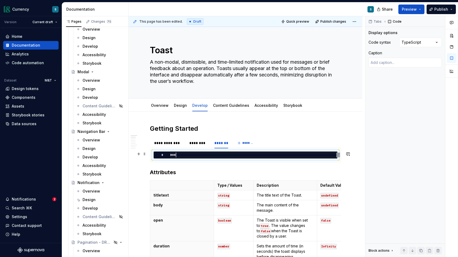
scroll to position [0, 5]
type textarea "**"
type textarea "*"
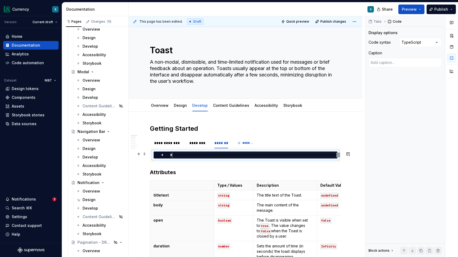
type textarea "*"
type textarea "**********"
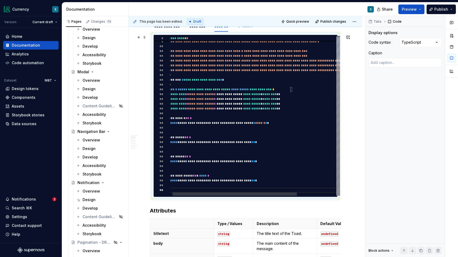
scroll to position [118, 0]
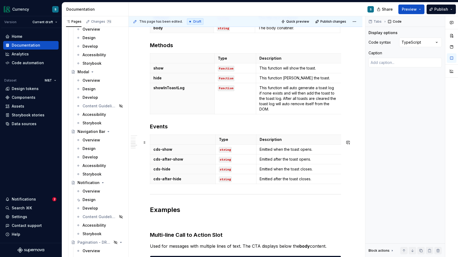
scroll to position [632, 0]
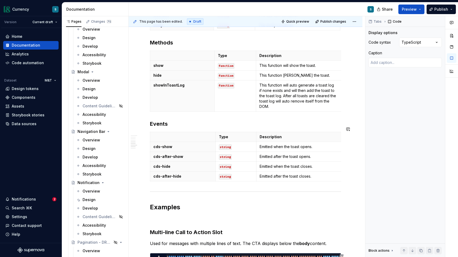
type textarea "*"
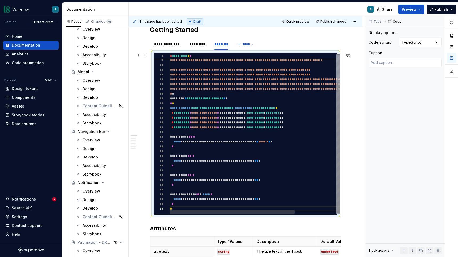
scroll to position [87, 0]
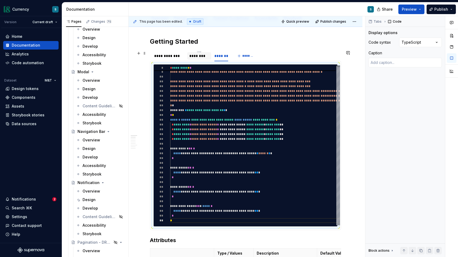
click at [198, 59] on div "********" at bounding box center [199, 55] width 24 height 7
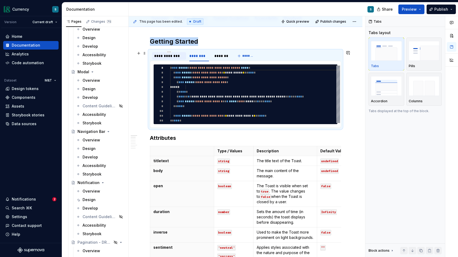
click at [177, 57] on div "**********" at bounding box center [169, 55] width 30 height 5
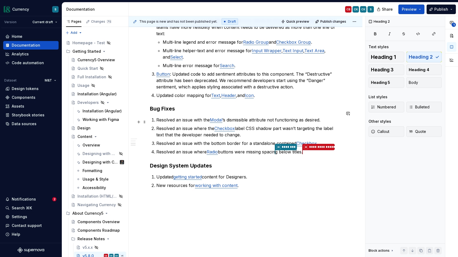
scroll to position [224, 0]
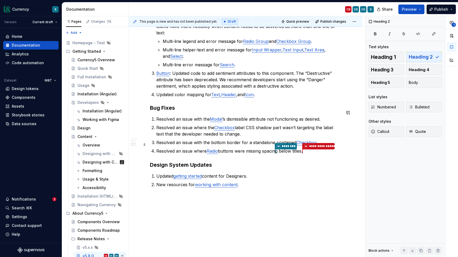
click at [285, 140] on ol "**********" at bounding box center [248, 135] width 185 height 39
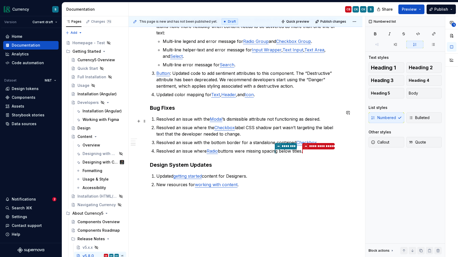
click at [269, 130] on p "Resolved an issue where the Checkbox label CSS shadow part wasn’t targeting the…" at bounding box center [248, 130] width 185 height 13
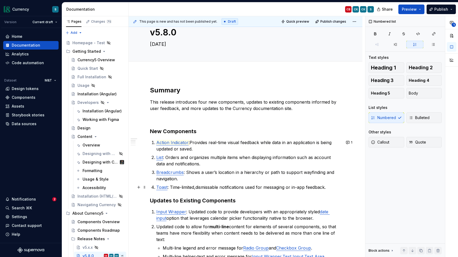
scroll to position [0, 0]
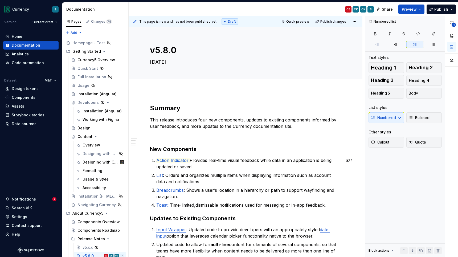
type textarea "*"
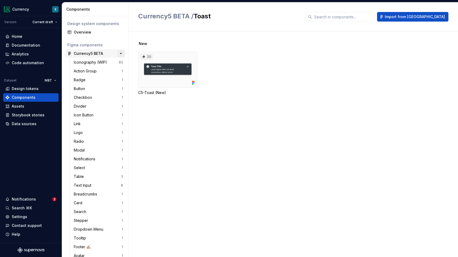
click at [121, 53] on button "button" at bounding box center [120, 53] width 7 height 7
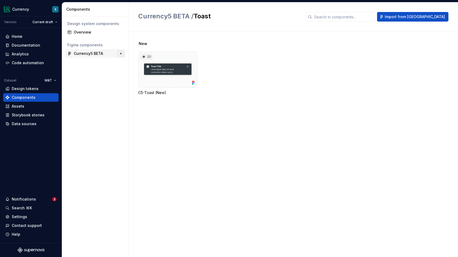
click at [121, 53] on button "button" at bounding box center [120, 53] width 7 height 7
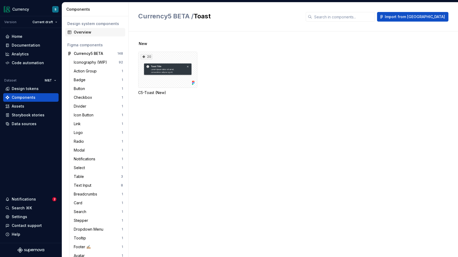
click at [80, 31] on div "Overview" at bounding box center [98, 32] width 49 height 5
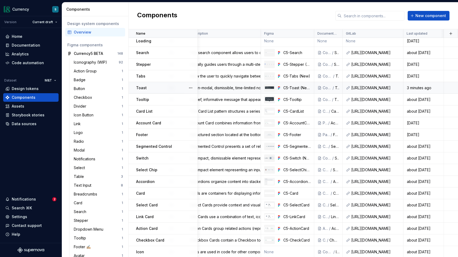
scroll to position [284, 238]
click at [0, 0] on link at bounding box center [0, 0] width 0 height 0
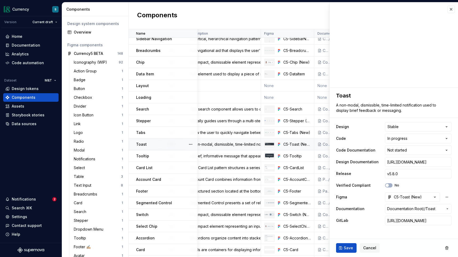
scroll to position [227, 238]
type textarea "*"
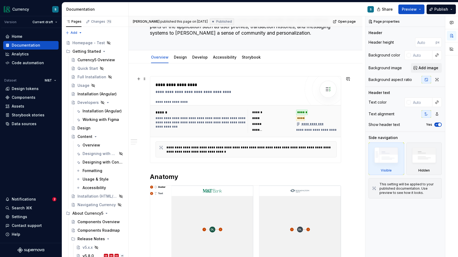
scroll to position [34, 0]
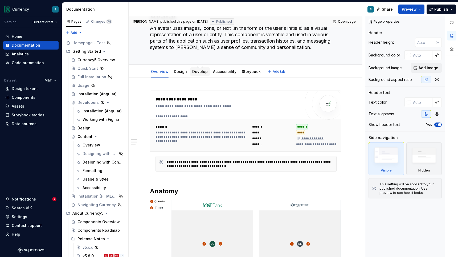
click at [199, 71] on link "Develop" at bounding box center [199, 71] width 15 height 5
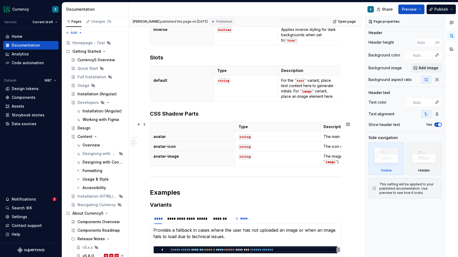
scroll to position [213, 0]
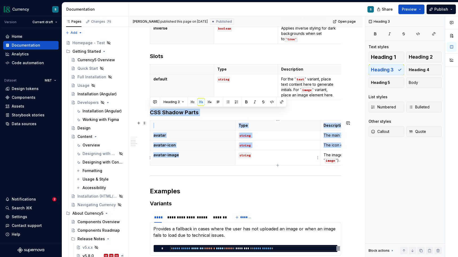
drag, startPoint x: 150, startPoint y: 111, endPoint x: 291, endPoint y: 150, distance: 146.2
click at [291, 150] on div "**********" at bounding box center [245, 125] width 191 height 429
click at [155, 124] on p at bounding box center [192, 125] width 79 height 5
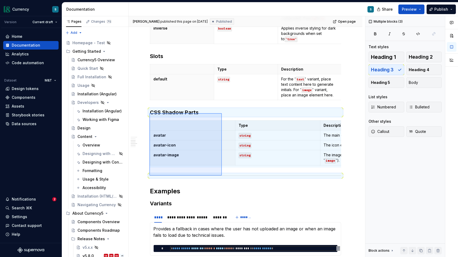
drag, startPoint x: 149, startPoint y: 113, endPoint x: 222, endPoint y: 175, distance: 95.5
click at [222, 175] on div "**********" at bounding box center [247, 136] width 236 height 241
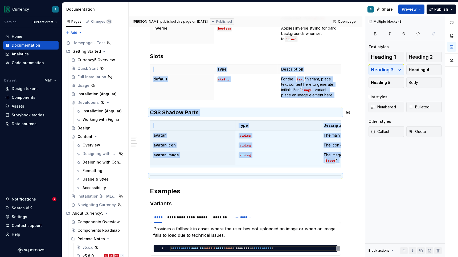
copy div "Type Description Default Value default string For the ' text ' variant, place t…"
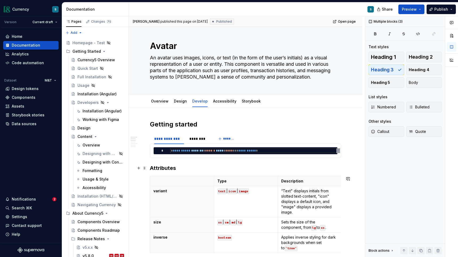
scroll to position [0, 0]
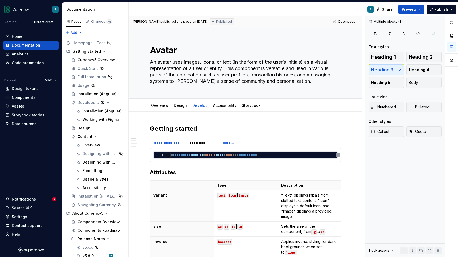
type textarea "*"
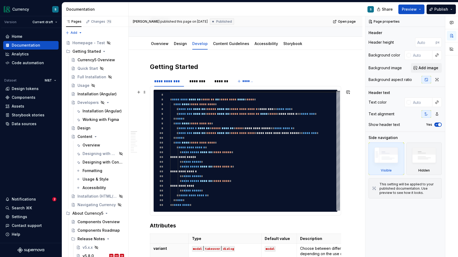
scroll to position [61, 0]
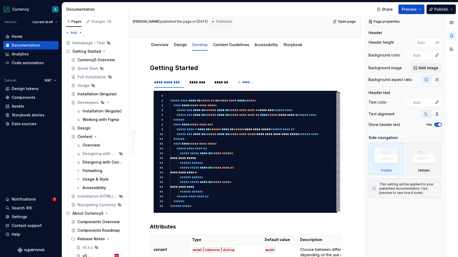
type textarea "*"
